Goal: Task Accomplishment & Management: Complete application form

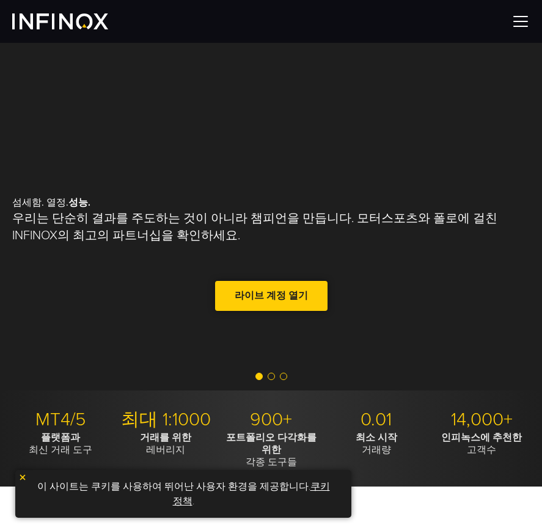
click at [215, 281] on link "라이브 계정 열기" at bounding box center [271, 296] width 113 height 30
click at [519, 20] on img at bounding box center [521, 21] width 18 height 18
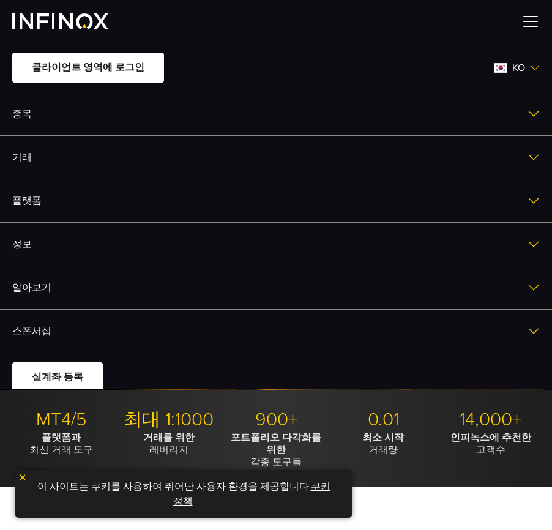
click at [123, 65] on link "클라이언트 영역에 로그인" at bounding box center [88, 68] width 152 height 30
